Goal: Check status

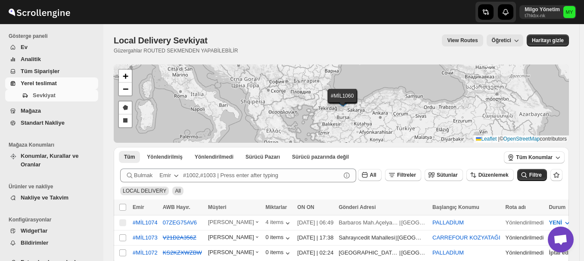
click at [34, 83] on span "Yerel teslimat" at bounding box center [39, 83] width 36 height 6
click at [543, 155] on span "Tüm Konumlar" at bounding box center [534, 157] width 37 height 7
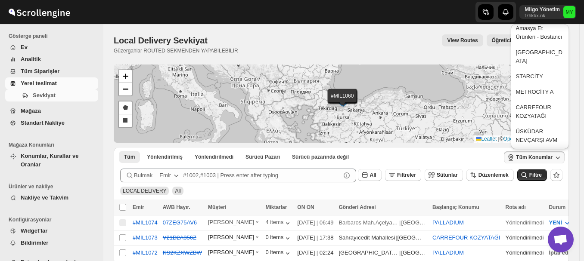
scroll to position [129, 0]
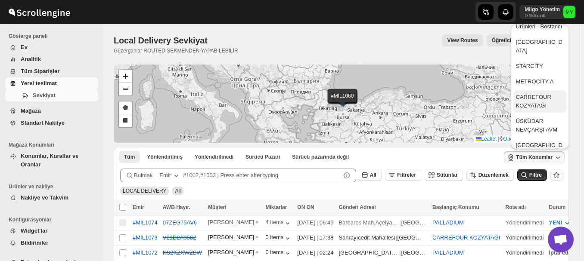
click at [529, 100] on div "CARREFOUR KOZYATAĞI" at bounding box center [540, 101] width 48 height 17
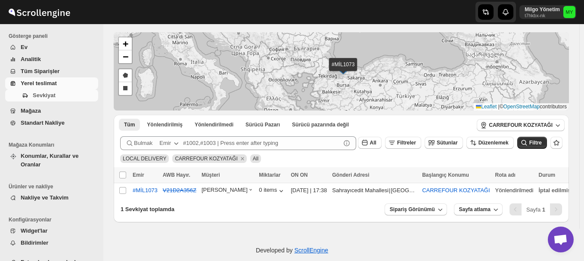
scroll to position [43, 0]
